Goal: Task Accomplishment & Management: Use online tool/utility

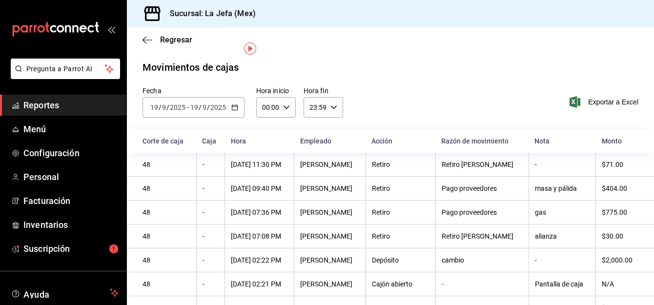
scroll to position [19, 0]
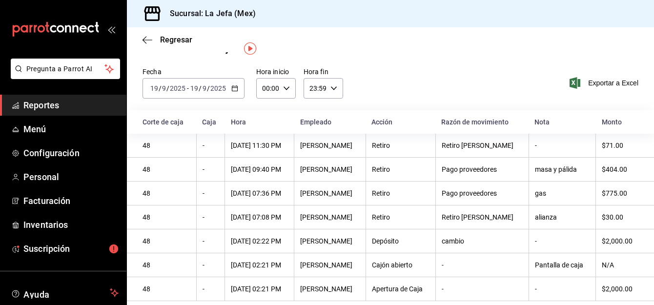
click at [26, 106] on span "Reportes" at bounding box center [70, 105] width 95 height 13
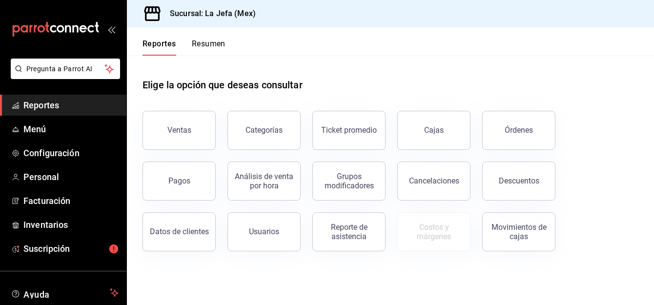
click at [26, 106] on span "Reportes" at bounding box center [70, 105] width 95 height 13
click at [534, 240] on button "Movimientos de cajas" at bounding box center [518, 231] width 73 height 39
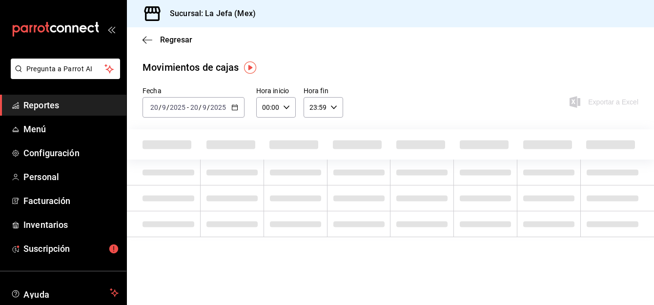
click at [42, 102] on span "Reportes" at bounding box center [70, 105] width 95 height 13
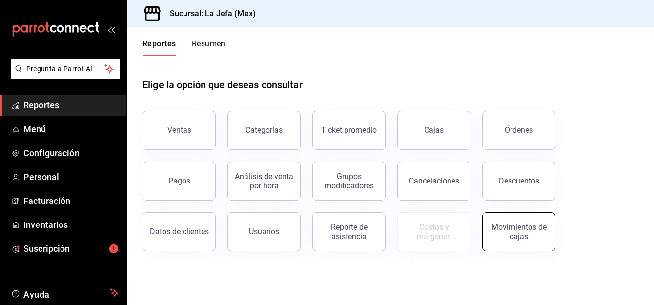
click at [523, 223] on div "Movimientos de cajas" at bounding box center [518, 231] width 60 height 19
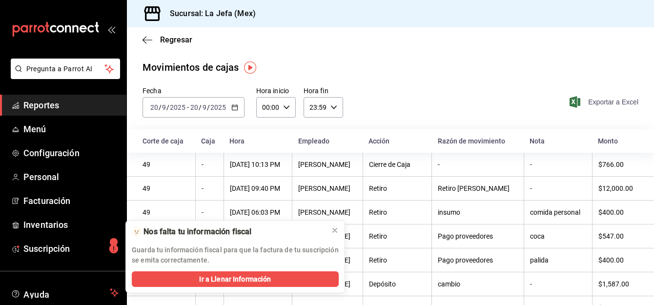
click at [585, 99] on span "Exportar a Excel" at bounding box center [604, 102] width 67 height 12
